Goal: Find specific page/section: Find specific page/section

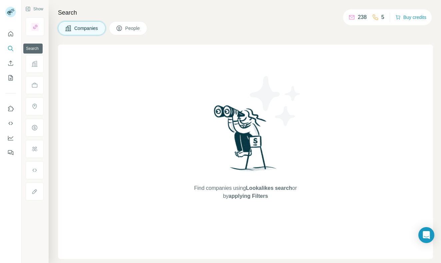
click at [13, 46] on icon "Search" at bounding box center [10, 48] width 7 height 7
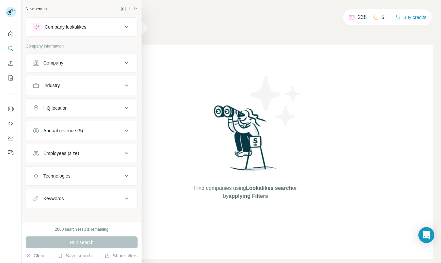
click at [67, 65] on div "Company" at bounding box center [78, 63] width 90 height 7
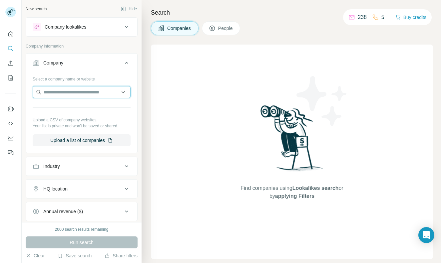
click at [58, 89] on input "text" at bounding box center [82, 92] width 98 height 12
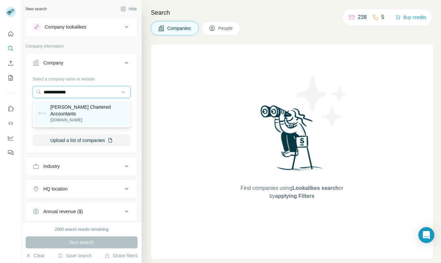
type input "**********"
click at [83, 111] on p "[PERSON_NAME] Chartered Accountants" at bounding box center [87, 110] width 75 height 13
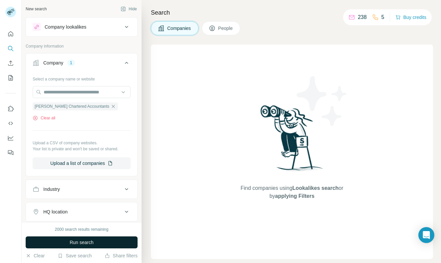
click at [70, 242] on span "Run search" at bounding box center [82, 242] width 24 height 7
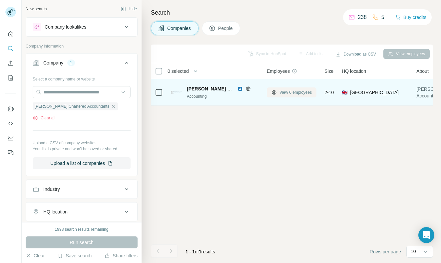
click at [299, 95] on span "View 6 employees" at bounding box center [295, 93] width 32 height 6
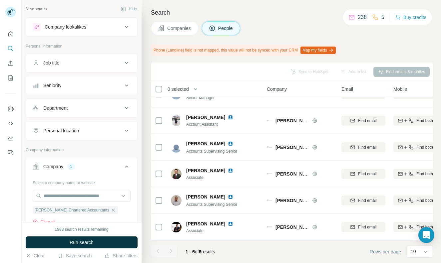
scroll to position [16, 0]
